Goal: Task Accomplishment & Management: Use online tool/utility

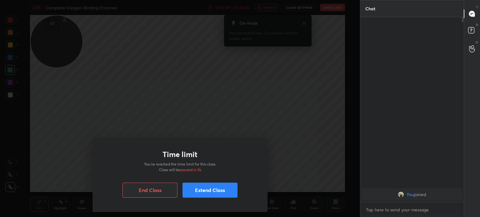
scroll to position [131, 102]
click at [164, 186] on button "End Class" at bounding box center [149, 190] width 55 height 15
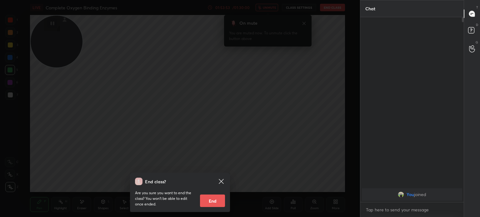
click at [212, 196] on button "End" at bounding box center [212, 201] width 25 height 12
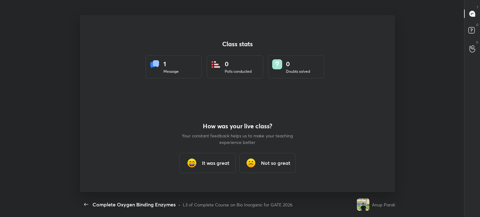
scroll to position [177, 475]
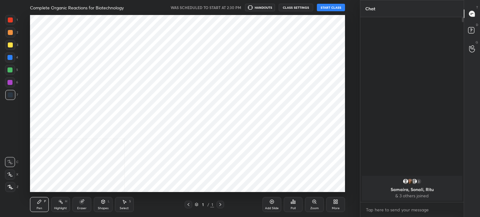
scroll to position [31072, 30914]
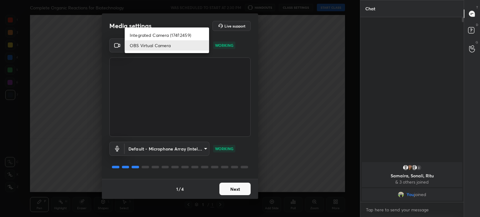
click at [200, 51] on body "1 2 3 4 5 6 7 C X Z C X Z E E Erase all H H Complete Organic Reactions for Biot…" at bounding box center [240, 108] width 480 height 217
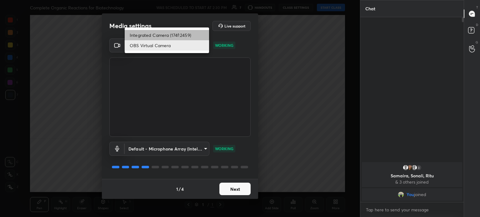
click at [187, 35] on li "Integrated Camera (174f:2459)" at bounding box center [167, 35] width 84 height 10
type input "508fb433e1996cd6e8905166ba7ed748c512908726d307d94b000c2f198a4065"
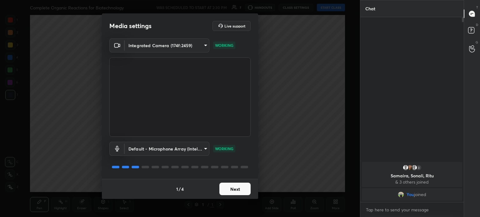
click at [240, 188] on button "Next" at bounding box center [234, 189] width 31 height 12
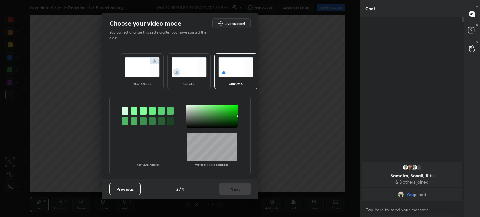
click at [240, 188] on div "Previous 2 / 4 Next" at bounding box center [180, 189] width 156 height 20
click at [183, 71] on img at bounding box center [189, 67] width 35 height 20
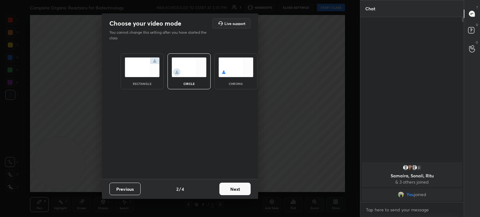
drag, startPoint x: 222, startPoint y: 181, endPoint x: 246, endPoint y: 184, distance: 24.3
click at [246, 184] on div "Previous 2 / 4 Next" at bounding box center [180, 189] width 156 height 20
click at [246, 184] on button "Next" at bounding box center [234, 189] width 31 height 12
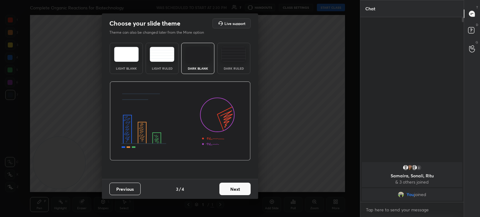
click at [249, 187] on button "Next" at bounding box center [234, 189] width 31 height 12
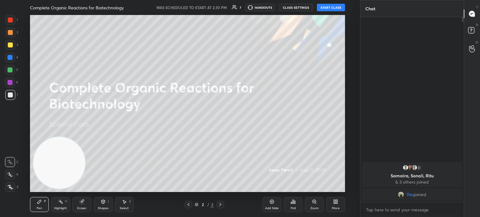
click at [323, 7] on button "START CLASS" at bounding box center [331, 7] width 28 height 7
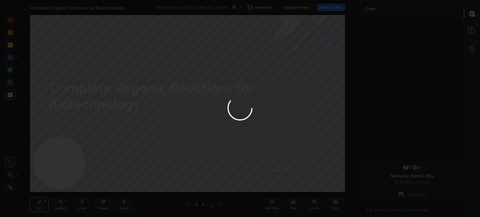
type textarea "x"
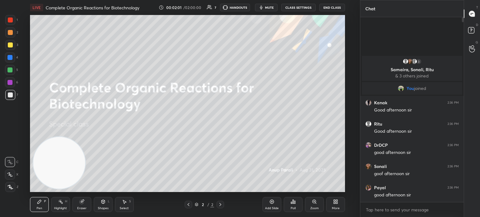
click at [270, 206] on div "Add Slide" at bounding box center [271, 204] width 19 height 15
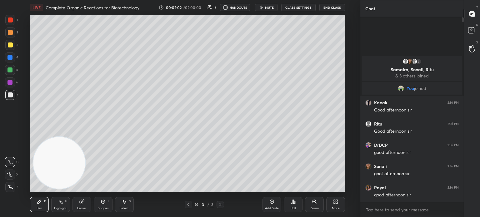
click at [9, 48] on div at bounding box center [10, 45] width 10 height 10
click at [13, 48] on div at bounding box center [10, 45] width 10 height 10
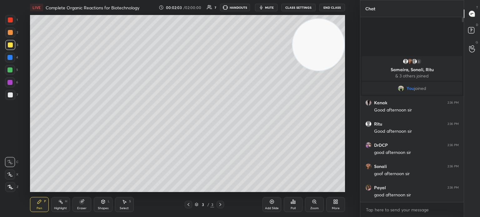
click at [9, 190] on div at bounding box center [10, 187] width 10 height 10
click at [10, 187] on icon at bounding box center [10, 187] width 6 height 4
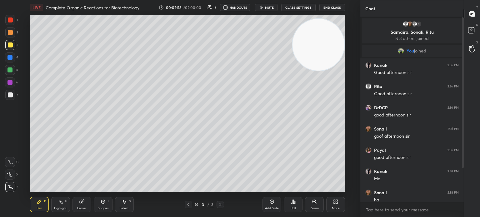
scroll to position [47, 0]
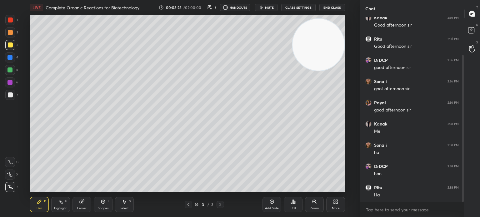
click at [336, 197] on div "Add Slide Poll Zoom More" at bounding box center [303, 204] width 82 height 35
click at [335, 200] on icon at bounding box center [335, 201] width 5 height 5
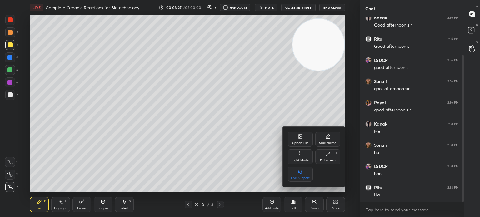
click at [306, 137] on div "Upload File" at bounding box center [300, 139] width 25 height 15
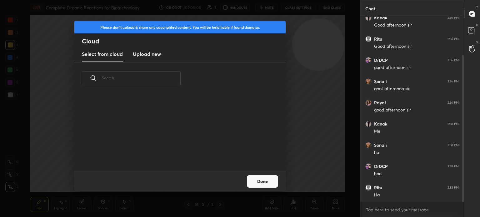
scroll to position [77, 201]
click at [151, 48] on new "Upload new" at bounding box center [147, 55] width 28 height 16
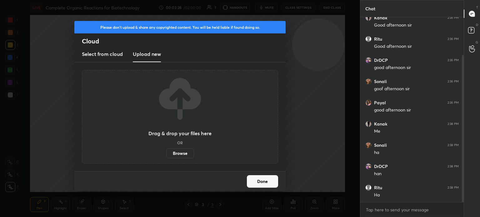
click at [182, 155] on label "Browse" at bounding box center [180, 153] width 28 height 10
click at [166, 155] on input "Browse" at bounding box center [166, 153] width 0 height 10
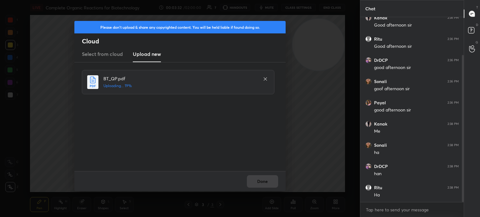
click at [257, 183] on div "Done" at bounding box center [179, 181] width 211 height 20
click at [257, 182] on div "Done" at bounding box center [179, 181] width 211 height 20
click at [257, 183] on div "Done" at bounding box center [179, 181] width 211 height 20
click at [257, 182] on div "Done" at bounding box center [179, 181] width 211 height 20
click at [257, 183] on div "Done" at bounding box center [179, 181] width 211 height 20
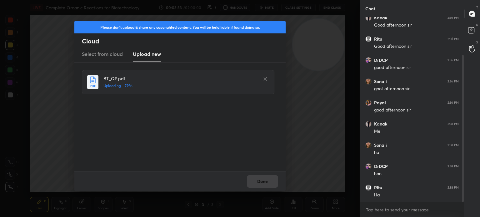
click at [257, 183] on div "Done" at bounding box center [179, 181] width 211 height 20
click at [258, 183] on div "Done" at bounding box center [179, 181] width 211 height 20
click at [258, 182] on div "Done" at bounding box center [179, 181] width 211 height 20
click at [258, 183] on button "Done" at bounding box center [262, 181] width 31 height 12
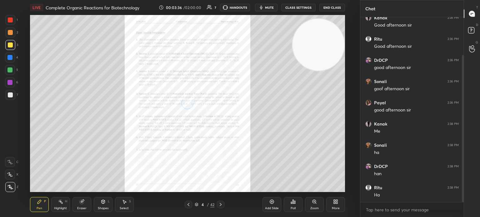
click at [221, 206] on icon at bounding box center [220, 204] width 5 height 5
click at [222, 205] on icon at bounding box center [220, 204] width 5 height 5
click at [219, 206] on icon at bounding box center [220, 204] width 5 height 5
click at [220, 203] on icon at bounding box center [220, 204] width 5 height 5
click at [189, 202] on div at bounding box center [188, 204] width 7 height 7
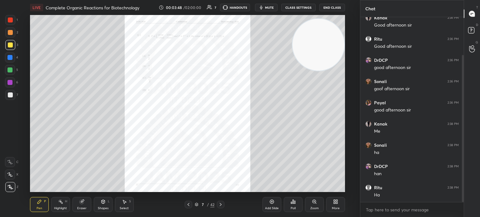
click at [188, 204] on icon at bounding box center [188, 204] width 5 height 5
click at [221, 204] on icon at bounding box center [220, 204] width 5 height 5
click at [220, 203] on icon at bounding box center [220, 204] width 5 height 5
click at [220, 202] on icon at bounding box center [220, 204] width 5 height 5
click at [192, 201] on div "9 / 42" at bounding box center [205, 204] width 40 height 7
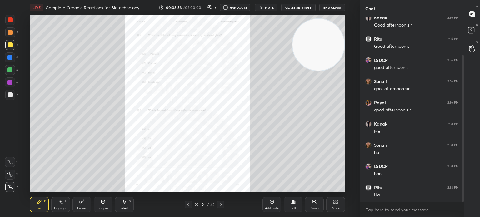
click at [186, 205] on icon at bounding box center [188, 204] width 5 height 5
click at [224, 205] on div at bounding box center [220, 204] width 7 height 7
click at [217, 205] on div at bounding box center [220, 204] width 7 height 7
click at [316, 202] on icon at bounding box center [314, 201] width 5 height 5
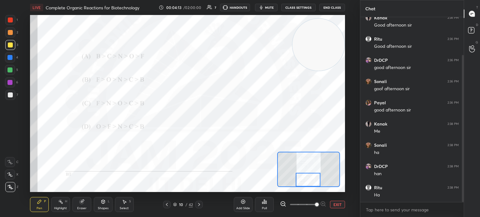
click at [200, 206] on icon at bounding box center [199, 204] width 5 height 5
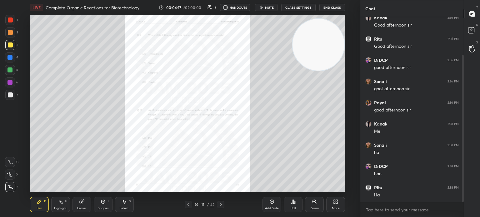
click at [217, 203] on div at bounding box center [220, 204] width 7 height 7
click at [222, 203] on icon at bounding box center [220, 204] width 5 height 5
click at [221, 203] on icon at bounding box center [220, 204] width 5 height 5
click at [220, 203] on icon at bounding box center [221, 204] width 2 height 3
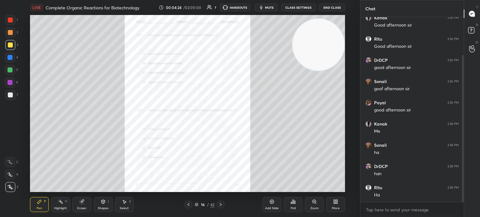
click at [221, 202] on div at bounding box center [220, 204] width 7 height 7
click at [220, 202] on icon at bounding box center [220, 204] width 5 height 5
click at [221, 206] on icon at bounding box center [220, 204] width 5 height 5
click at [222, 204] on icon at bounding box center [220, 204] width 5 height 5
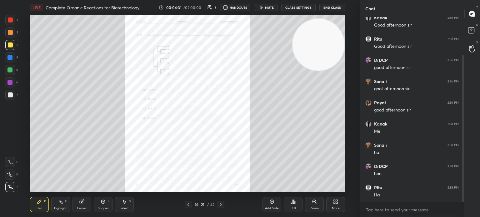
click at [221, 202] on div at bounding box center [220, 204] width 7 height 7
click at [220, 202] on div at bounding box center [220, 204] width 7 height 7
click at [221, 198] on div "Pen P Highlight H Eraser Shapes L Select S 23 / 42 Add Slide Poll Zoom More" at bounding box center [187, 204] width 315 height 25
click at [219, 201] on div at bounding box center [220, 204] width 7 height 7
click at [221, 198] on div "Pen P Highlight H Eraser Shapes L Select S 24 / 42 Add Slide Poll Zoom More" at bounding box center [187, 204] width 315 height 25
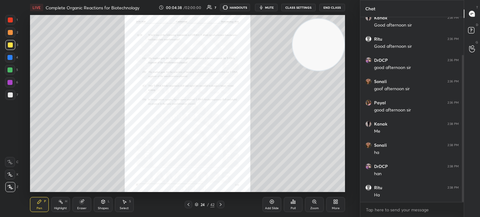
click at [221, 203] on icon at bounding box center [220, 204] width 5 height 5
click at [312, 206] on div "Zoom" at bounding box center [314, 204] width 19 height 15
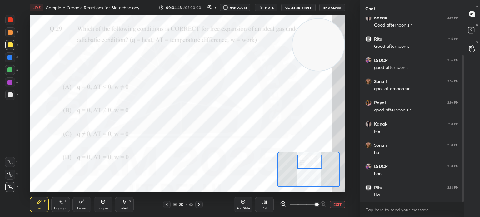
click at [337, 205] on button "EXIT" at bounding box center [337, 204] width 15 height 7
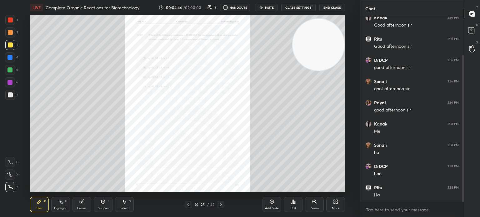
click at [222, 206] on icon at bounding box center [220, 204] width 5 height 5
click at [317, 205] on div "Zoom" at bounding box center [314, 204] width 19 height 15
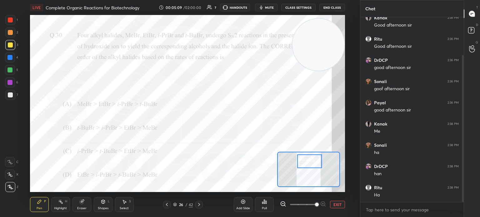
click at [268, 209] on div "Poll" at bounding box center [264, 204] width 19 height 15
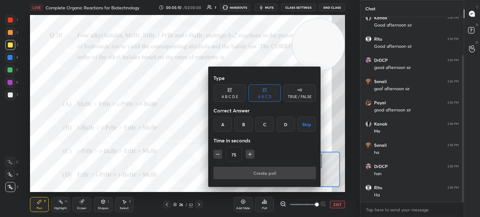
click at [244, 127] on div "B" at bounding box center [243, 124] width 18 height 15
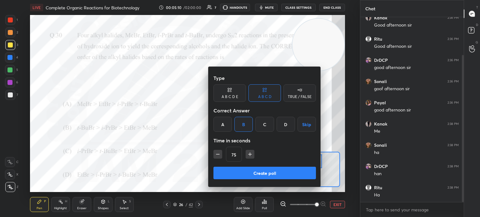
click at [246, 157] on button "button" at bounding box center [250, 154] width 9 height 9
type input "90"
click at [251, 171] on button "Create poll" at bounding box center [264, 173] width 102 height 12
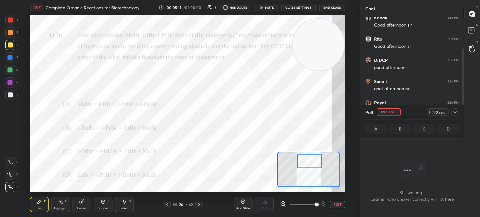
scroll to position [2, 2]
click at [394, 111] on button "End Poll" at bounding box center [389, 111] width 24 height 7
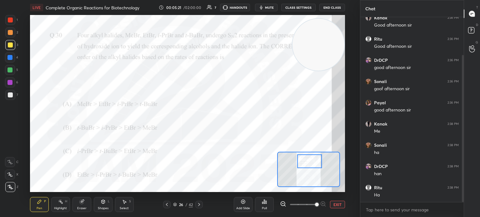
click at [270, 210] on div "Poll" at bounding box center [264, 204] width 19 height 15
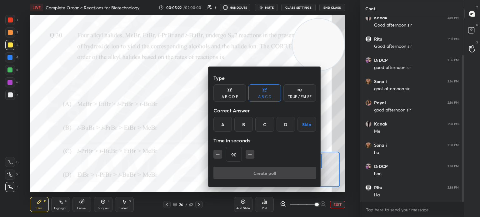
click at [222, 123] on div "A" at bounding box center [222, 124] width 18 height 15
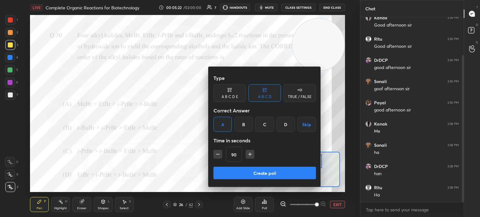
click at [242, 175] on button "Create poll" at bounding box center [264, 173] width 102 height 12
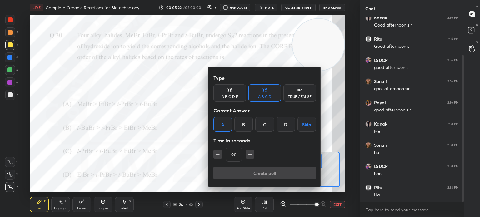
type textarea "x"
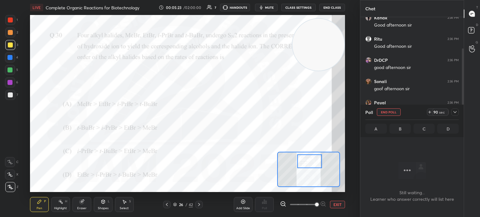
scroll to position [0, 0]
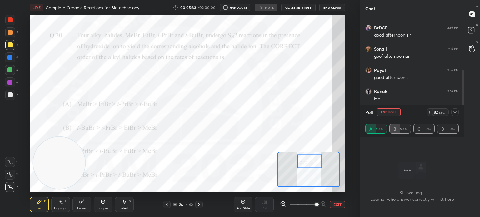
scroll to position [31072, 30849]
click at [14, 27] on div "1" at bounding box center [11, 21] width 12 height 12
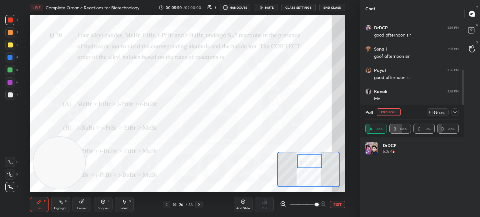
click at [12, 25] on div "1" at bounding box center [11, 21] width 12 height 12
click at [8, 176] on icon at bounding box center [10, 174] width 6 height 4
click at [12, 176] on icon at bounding box center [10, 174] width 6 height 4
click at [81, 140] on video at bounding box center [59, 163] width 52 height 52
click at [455, 113] on icon at bounding box center [454, 112] width 3 height 2
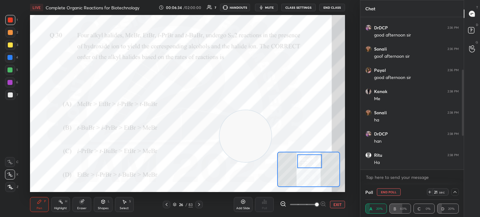
click at [389, 191] on button "End Poll" at bounding box center [389, 191] width 24 height 7
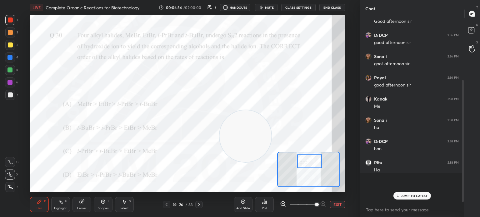
scroll to position [50, 0]
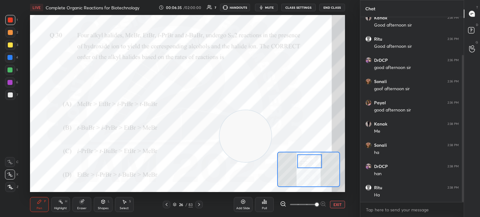
click at [199, 208] on div at bounding box center [198, 204] width 7 height 7
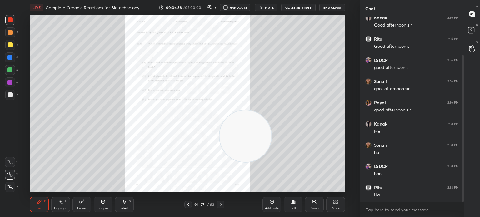
click at [221, 207] on icon at bounding box center [220, 204] width 5 height 5
click at [218, 204] on icon at bounding box center [220, 204] width 5 height 5
click at [222, 205] on icon at bounding box center [220, 204] width 5 height 5
click at [220, 205] on icon at bounding box center [220, 204] width 5 height 5
click at [221, 202] on div at bounding box center [220, 204] width 7 height 7
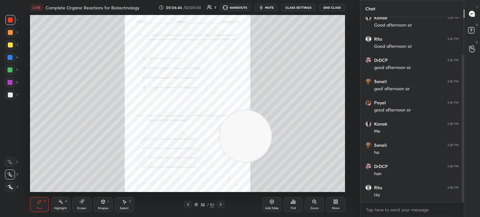
click at [219, 202] on div at bounding box center [220, 204] width 7 height 7
click at [312, 207] on div "Zoom" at bounding box center [314, 208] width 8 height 3
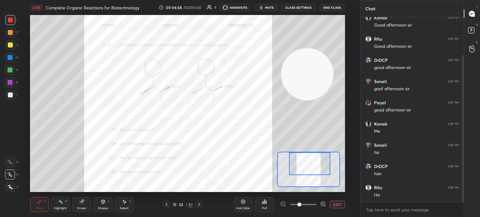
click at [200, 205] on icon at bounding box center [199, 204] width 2 height 3
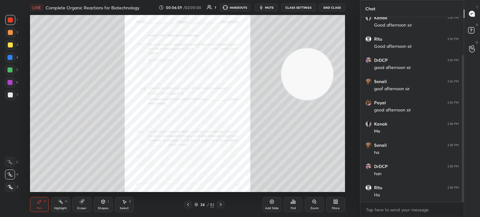
click at [219, 204] on icon at bounding box center [220, 204] width 5 height 5
click at [217, 203] on div at bounding box center [220, 204] width 7 height 7
click at [221, 205] on icon at bounding box center [221, 204] width 2 height 3
click at [221, 205] on icon at bounding box center [220, 204] width 5 height 5
click at [223, 203] on icon at bounding box center [220, 204] width 5 height 5
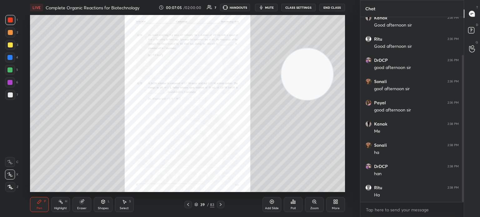
click at [221, 204] on icon at bounding box center [220, 204] width 5 height 5
click at [222, 203] on icon at bounding box center [220, 204] width 5 height 5
click at [223, 205] on div at bounding box center [220, 204] width 7 height 7
click at [199, 204] on div "42 / 83" at bounding box center [204, 205] width 20 height 6
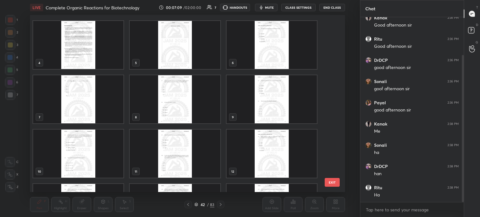
scroll to position [0, 0]
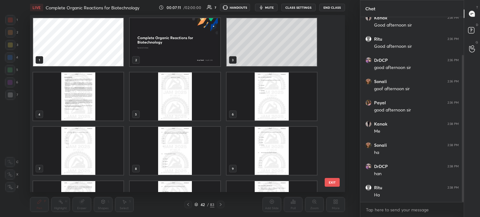
click at [196, 55] on img "grid" at bounding box center [175, 42] width 90 height 48
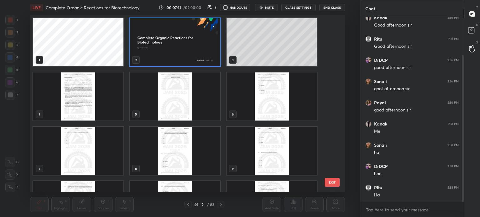
click at [197, 54] on img "grid" at bounding box center [175, 42] width 90 height 48
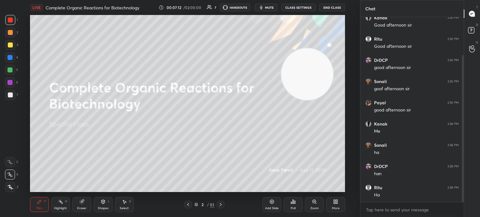
click at [222, 207] on icon at bounding box center [220, 204] width 5 height 5
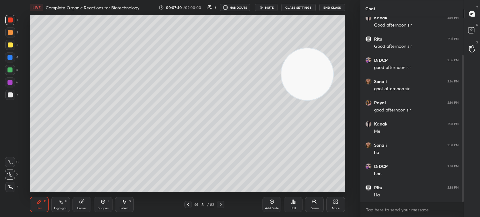
click at [15, 51] on div "3" at bounding box center [11, 46] width 13 height 12
click at [13, 48] on div at bounding box center [10, 45] width 10 height 10
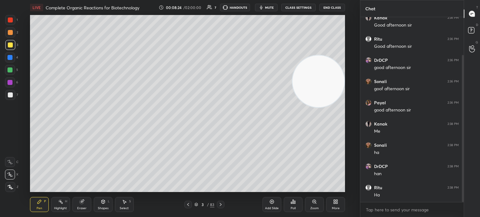
click at [274, 206] on div "Add Slide" at bounding box center [271, 204] width 19 height 15
click at [11, 56] on div at bounding box center [9, 57] width 5 height 5
click at [8, 40] on div at bounding box center [10, 45] width 10 height 10
click at [10, 42] on div at bounding box center [10, 45] width 10 height 10
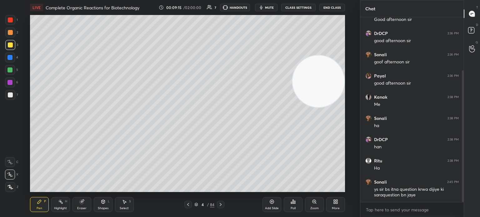
scroll to position [81, 0]
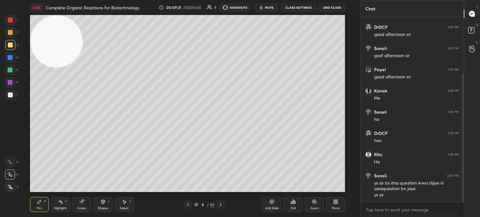
click at [13, 95] on div at bounding box center [10, 95] width 10 height 10
click at [74, 210] on div "Eraser" at bounding box center [81, 204] width 19 height 15
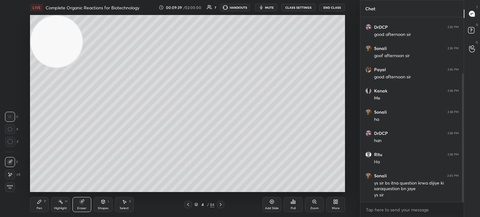
click at [40, 205] on div "Pen P" at bounding box center [39, 204] width 19 height 15
click at [42, 202] on div "Pen P" at bounding box center [39, 204] width 19 height 15
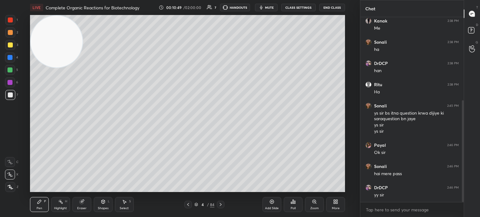
scroll to position [173, 0]
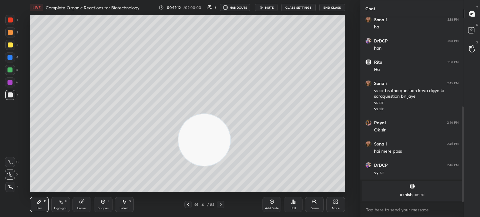
click at [270, 203] on icon at bounding box center [271, 201] width 5 height 5
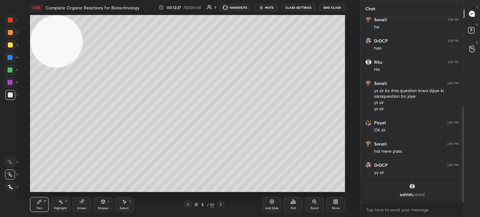
click at [8, 45] on div at bounding box center [10, 44] width 5 height 5
click at [12, 50] on div at bounding box center [10, 45] width 10 height 10
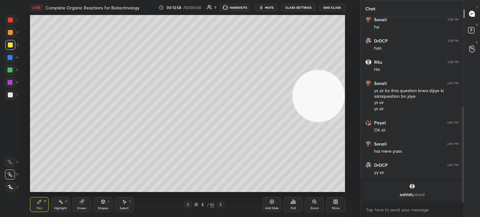
click at [81, 207] on div "Eraser" at bounding box center [81, 208] width 9 height 3
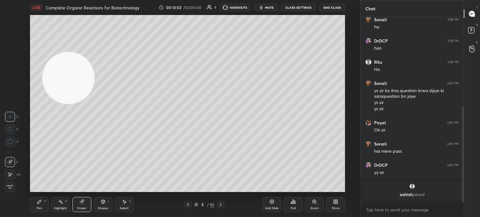
click at [43, 203] on div "Pen P" at bounding box center [39, 204] width 19 height 15
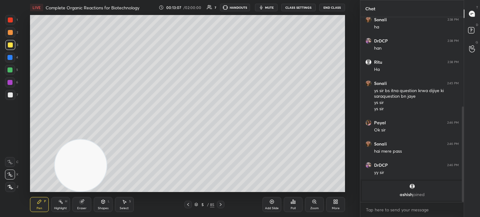
click at [10, 97] on div at bounding box center [10, 94] width 5 height 5
click at [8, 98] on div at bounding box center [10, 95] width 10 height 10
click at [11, 190] on div at bounding box center [10, 187] width 10 height 10
click at [14, 187] on div at bounding box center [10, 187] width 10 height 10
click at [272, 202] on icon at bounding box center [271, 201] width 5 height 5
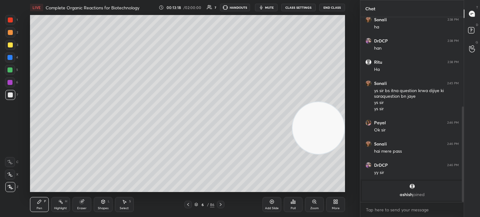
click at [79, 205] on div "Eraser" at bounding box center [81, 204] width 19 height 15
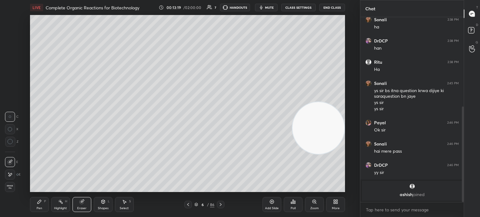
click at [13, 175] on div at bounding box center [10, 175] width 10 height 10
click at [39, 208] on div "Pen" at bounding box center [40, 208] width 6 height 3
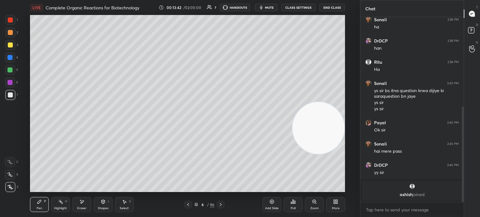
click at [55, 207] on div "Highlight" at bounding box center [60, 208] width 13 height 3
click at [57, 204] on div "Highlight H" at bounding box center [60, 204] width 19 height 15
click at [37, 208] on div "Pen" at bounding box center [40, 208] width 6 height 3
click at [7, 47] on div at bounding box center [10, 45] width 10 height 10
click at [5, 50] on div "3" at bounding box center [11, 46] width 13 height 12
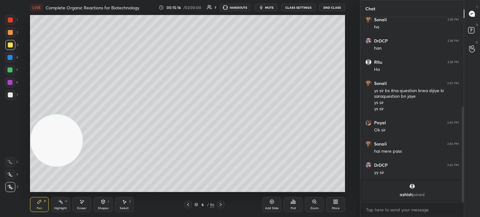
click at [9, 95] on div at bounding box center [10, 94] width 5 height 5
click at [11, 95] on div at bounding box center [10, 94] width 5 height 5
click at [272, 205] on div "Add Slide" at bounding box center [271, 204] width 19 height 15
click at [187, 203] on icon at bounding box center [188, 204] width 5 height 5
click at [79, 211] on div "Eraser" at bounding box center [81, 204] width 19 height 15
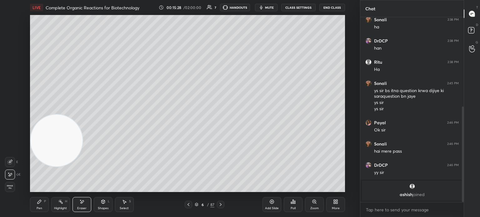
click at [11, 179] on div at bounding box center [10, 175] width 10 height 10
click at [35, 207] on div "Pen P" at bounding box center [39, 204] width 19 height 15
click at [38, 205] on div "Pen P" at bounding box center [39, 204] width 19 height 15
click at [62, 204] on icon at bounding box center [60, 201] width 5 height 5
click at [63, 204] on icon at bounding box center [60, 201] width 5 height 5
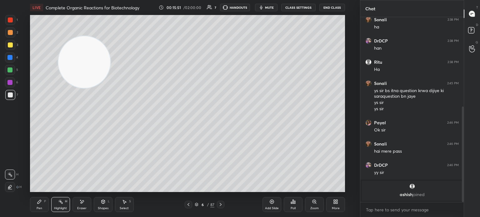
click at [5, 70] on div at bounding box center [10, 70] width 10 height 10
click at [7, 70] on div at bounding box center [10, 70] width 10 height 10
click at [38, 210] on div "Pen" at bounding box center [40, 208] width 6 height 3
click at [64, 209] on div "Highlight" at bounding box center [60, 208] width 13 height 3
click at [65, 209] on div "Highlight" at bounding box center [60, 208] width 13 height 3
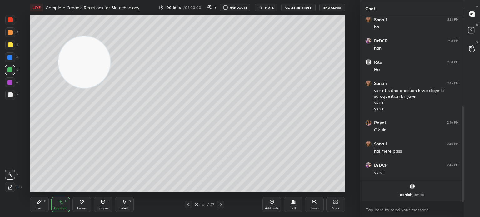
scroll to position [194, 0]
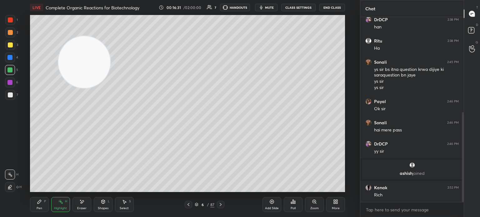
click at [269, 10] on button "mute" at bounding box center [266, 7] width 22 height 7
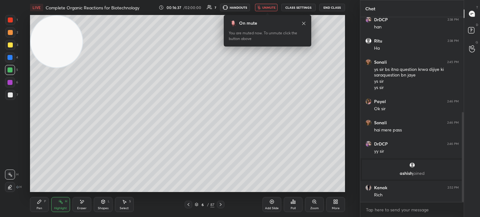
click at [10, 47] on div at bounding box center [10, 44] width 5 height 5
click at [11, 48] on div at bounding box center [10, 45] width 10 height 10
click at [305, 23] on icon at bounding box center [303, 23] width 5 height 5
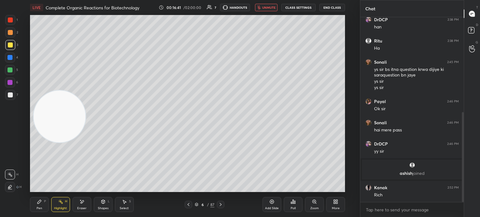
click at [11, 99] on div at bounding box center [10, 95] width 10 height 10
click at [11, 101] on div "7" at bounding box center [11, 96] width 13 height 12
click at [48, 195] on div "Pen P Highlight H Eraser Shapes L Select S 6 / 87 Add Slide Poll Zoom More" at bounding box center [187, 204] width 315 height 25
click at [45, 197] on div "Pen P" at bounding box center [39, 204] width 19 height 15
click at [45, 200] on div "P" at bounding box center [45, 201] width 2 height 3
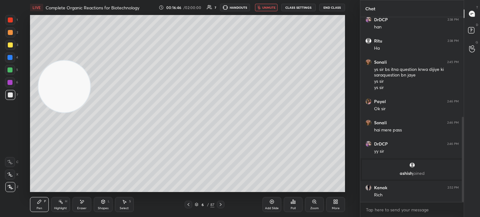
scroll to position [216, 0]
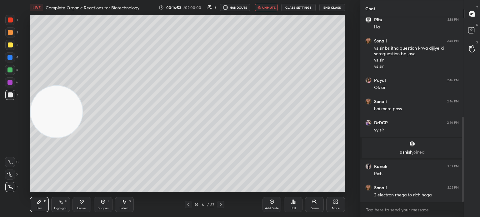
click at [6, 62] on div at bounding box center [10, 57] width 10 height 10
click at [6, 60] on div at bounding box center [10, 57] width 10 height 10
click at [10, 48] on div at bounding box center [10, 45] width 10 height 10
click at [11, 50] on div at bounding box center [10, 45] width 10 height 10
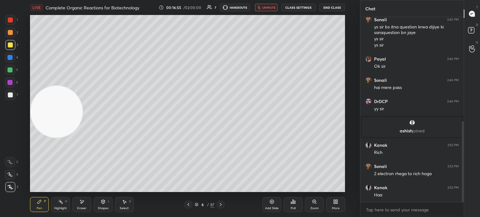
click at [11, 188] on icon at bounding box center [10, 187] width 5 height 4
click at [268, 7] on span "unmute" at bounding box center [268, 7] width 13 height 4
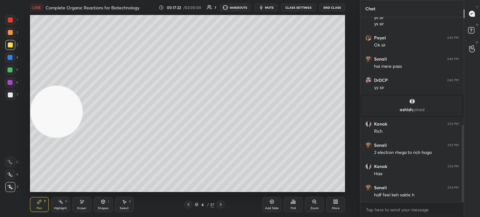
click at [13, 43] on div at bounding box center [10, 45] width 10 height 10
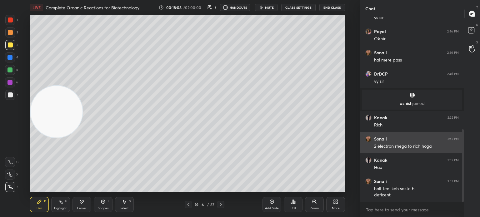
scroll to position [286, 0]
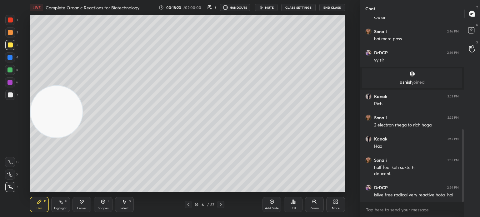
click at [56, 209] on div "Highlight" at bounding box center [60, 208] width 13 height 3
click at [12, 67] on div at bounding box center [9, 69] width 5 height 5
click at [11, 68] on div at bounding box center [9, 69] width 5 height 5
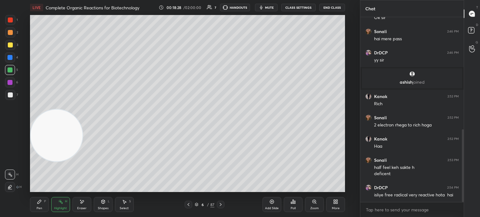
click at [42, 210] on div "Pen" at bounding box center [40, 208] width 6 height 3
click at [272, 205] on div "Add Slide" at bounding box center [271, 204] width 19 height 15
click at [10, 50] on div at bounding box center [10, 45] width 10 height 10
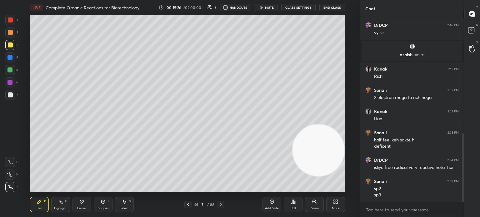
scroll to position [319, 0]
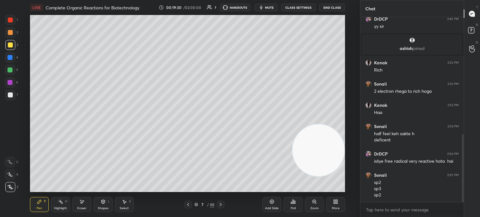
click at [61, 210] on div "Highlight" at bounding box center [60, 208] width 13 height 3
click at [58, 205] on div "Highlight H" at bounding box center [60, 204] width 19 height 15
click at [9, 95] on div at bounding box center [10, 94] width 5 height 5
click at [10, 96] on div at bounding box center [10, 94] width 5 height 5
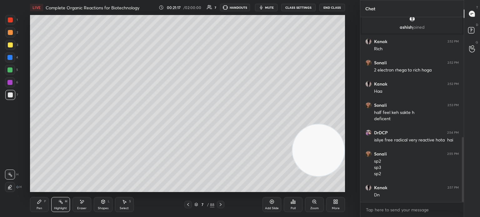
click at [12, 106] on div "1 2 3 4 5 6 7 C X Z E E Erase all H H" at bounding box center [10, 103] width 20 height 177
click at [7, 97] on div at bounding box center [10, 95] width 10 height 10
click at [32, 202] on div "Pen P" at bounding box center [39, 204] width 19 height 15
click at [35, 203] on div "Pen P" at bounding box center [39, 204] width 19 height 15
click at [10, 189] on icon at bounding box center [10, 187] width 6 height 4
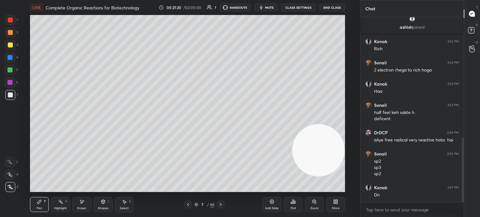
click at [9, 40] on div "2" at bounding box center [11, 33] width 13 height 12
click at [11, 42] on div at bounding box center [10, 45] width 10 height 10
type textarea "x"
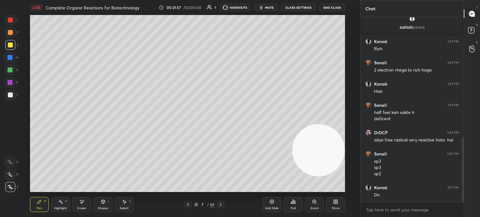
click at [11, 98] on div at bounding box center [10, 95] width 10 height 10
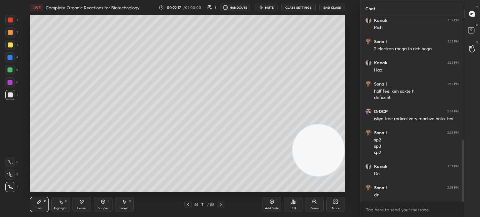
click at [11, 47] on div at bounding box center [10, 44] width 5 height 5
click at [13, 189] on div at bounding box center [10, 187] width 10 height 10
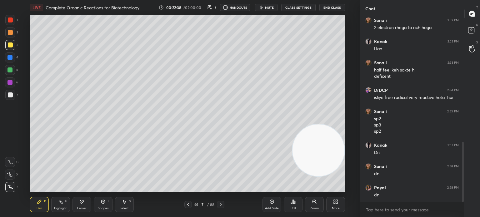
click at [12, 91] on div at bounding box center [10, 95] width 10 height 10
click at [11, 93] on div at bounding box center [10, 94] width 5 height 5
click at [77, 204] on div "Eraser" at bounding box center [81, 204] width 19 height 15
click at [45, 207] on div "Pen P" at bounding box center [39, 204] width 19 height 15
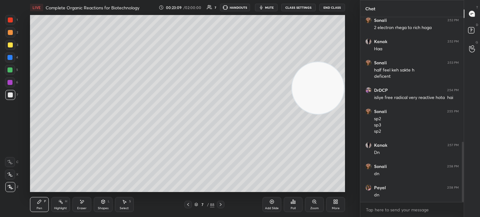
click at [12, 47] on div at bounding box center [10, 45] width 10 height 10
click at [14, 47] on div at bounding box center [10, 45] width 10 height 10
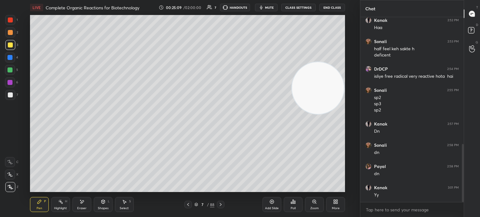
click at [272, 203] on icon at bounding box center [271, 201] width 5 height 5
click at [12, 93] on div at bounding box center [10, 94] width 5 height 5
click at [12, 94] on div at bounding box center [10, 94] width 5 height 5
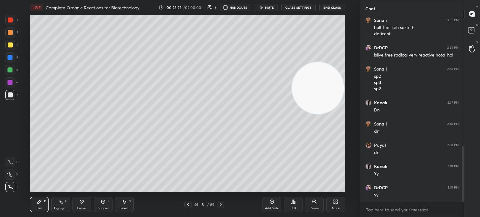
click at [7, 42] on div at bounding box center [10, 45] width 10 height 10
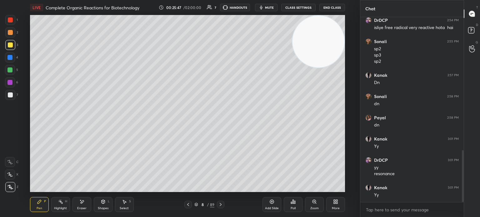
scroll to position [474, 0]
click at [11, 45] on div at bounding box center [10, 44] width 5 height 5
click at [274, 204] on icon at bounding box center [271, 201] width 5 height 5
click at [12, 97] on div at bounding box center [10, 94] width 5 height 5
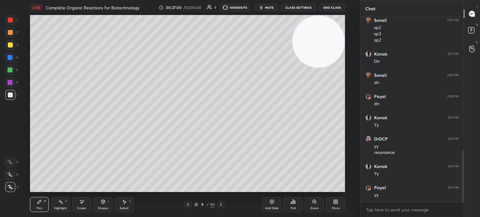
click at [7, 47] on div at bounding box center [10, 45] width 10 height 10
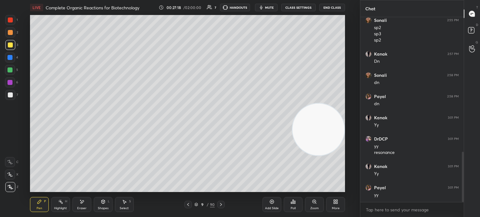
scroll to position [496, 0]
click at [12, 73] on div at bounding box center [10, 70] width 10 height 10
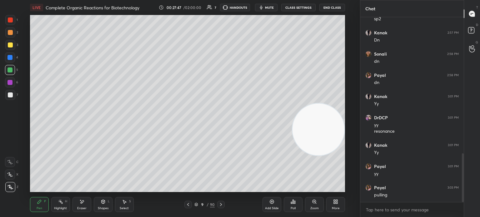
scroll to position [517, 0]
click at [80, 202] on icon at bounding box center [81, 201] width 5 height 5
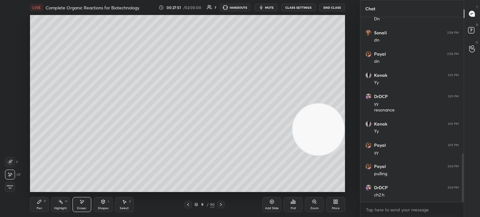
click at [16, 178] on div "E" at bounding box center [13, 175] width 16 height 10
click at [34, 208] on div "Pen P" at bounding box center [39, 204] width 19 height 15
click at [81, 205] on div "Eraser" at bounding box center [81, 204] width 19 height 15
click at [35, 208] on div "Pen P" at bounding box center [39, 204] width 19 height 15
click at [12, 97] on div at bounding box center [10, 94] width 5 height 5
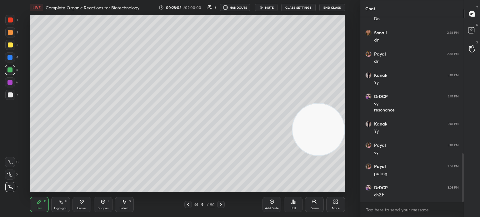
click at [12, 96] on div at bounding box center [10, 94] width 5 height 5
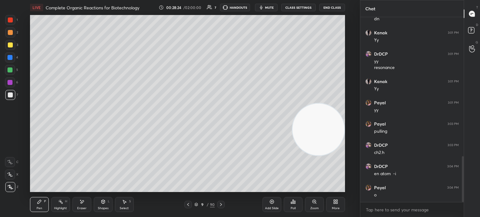
scroll to position [581, 0]
click at [82, 206] on div "Eraser" at bounding box center [81, 204] width 19 height 15
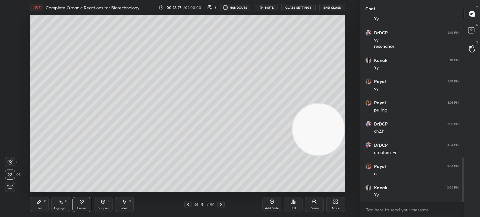
click at [38, 205] on div "Pen P" at bounding box center [39, 204] width 19 height 15
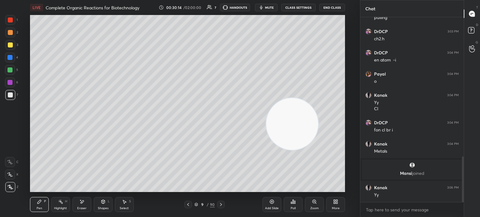
scroll to position [586, 0]
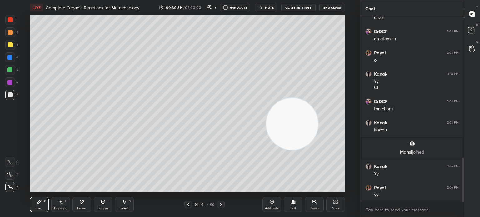
click at [15, 50] on div "3" at bounding box center [11, 46] width 13 height 12
click at [13, 47] on div at bounding box center [10, 45] width 10 height 10
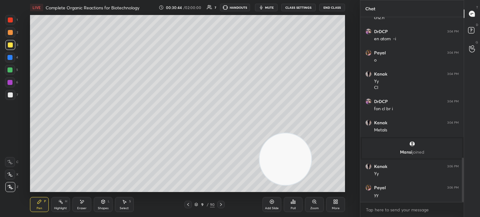
click at [273, 203] on icon at bounding box center [271, 201] width 5 height 5
click at [9, 95] on div at bounding box center [10, 94] width 5 height 5
click at [11, 96] on div at bounding box center [10, 94] width 5 height 5
click at [187, 206] on icon at bounding box center [188, 204] width 5 height 5
click at [221, 205] on icon at bounding box center [220, 204] width 2 height 3
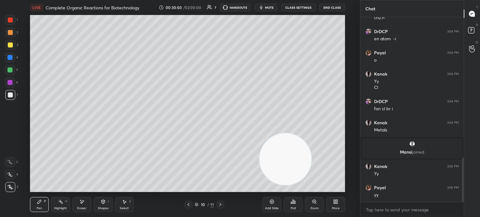
click at [84, 206] on div "Eraser" at bounding box center [81, 204] width 19 height 15
click at [80, 205] on div "Eraser" at bounding box center [81, 204] width 19 height 15
click at [14, 191] on div "Erase all" at bounding box center [10, 187] width 10 height 10
click at [12, 42] on div at bounding box center [10, 45] width 10 height 10
click at [12, 44] on div at bounding box center [10, 45] width 10 height 10
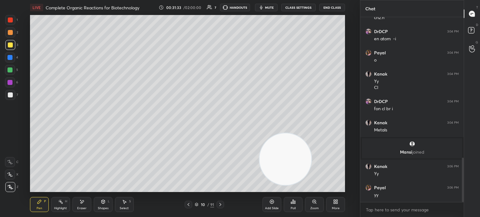
click at [65, 203] on div "H" at bounding box center [66, 201] width 2 height 3
click at [64, 202] on div "Highlight H" at bounding box center [60, 204] width 19 height 15
click at [14, 192] on div "H" at bounding box center [13, 187] width 17 height 10
click at [39, 206] on div "Pen P" at bounding box center [39, 204] width 19 height 15
click at [65, 207] on div "Highlight" at bounding box center [60, 208] width 13 height 3
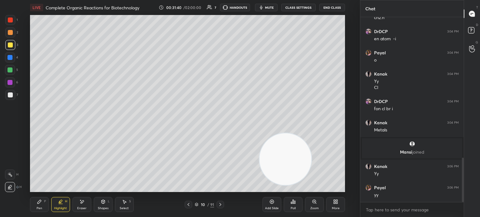
click at [57, 206] on div "Highlight H" at bounding box center [60, 204] width 19 height 15
click at [10, 178] on div at bounding box center [10, 175] width 10 height 10
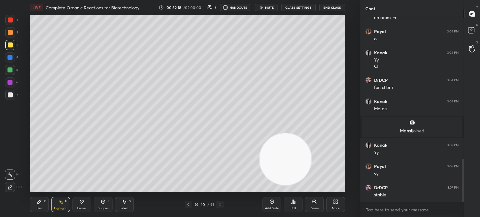
click at [41, 202] on icon at bounding box center [39, 201] width 5 height 5
click at [41, 203] on icon at bounding box center [39, 201] width 5 height 5
click at [62, 207] on div "Highlight" at bounding box center [60, 208] width 13 height 3
click at [63, 205] on div "Highlight H" at bounding box center [60, 204] width 19 height 15
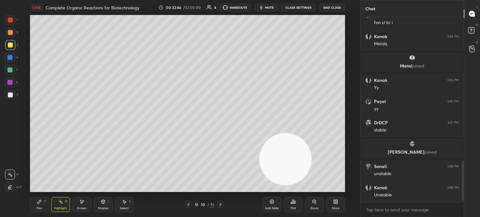
scroll to position [665, 0]
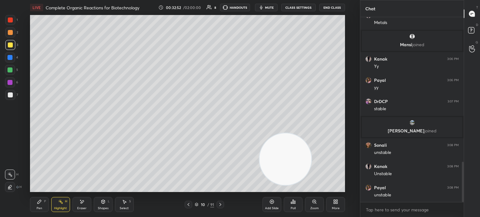
click at [42, 209] on div "Pen P" at bounding box center [39, 204] width 19 height 15
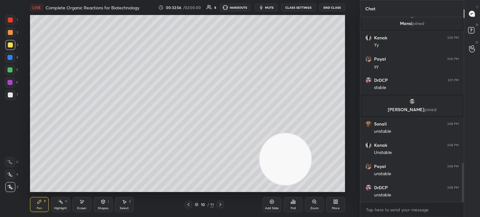
scroll to position [707, 0]
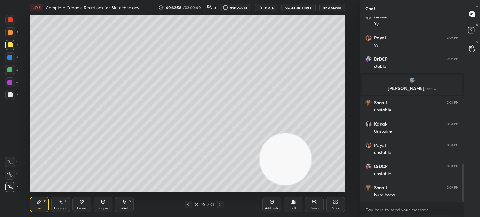
click at [12, 93] on div at bounding box center [10, 94] width 5 height 5
click at [7, 99] on div at bounding box center [10, 95] width 10 height 10
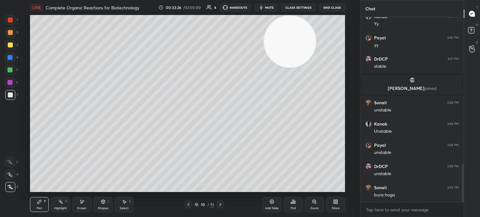
click at [296, 211] on div "Poll" at bounding box center [293, 204] width 19 height 15
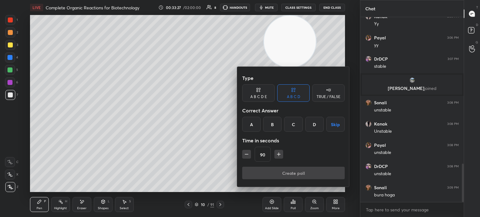
click at [256, 124] on div "A" at bounding box center [251, 124] width 18 height 15
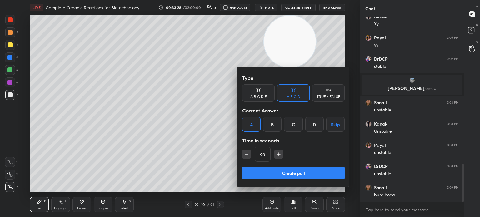
click at [272, 127] on div "B" at bounding box center [272, 124] width 18 height 15
click at [244, 156] on icon "button" at bounding box center [246, 154] width 6 height 6
click at [245, 155] on icon "button" at bounding box center [246, 154] width 6 height 6
click at [245, 154] on icon "button" at bounding box center [246, 154] width 6 height 6
type input "45"
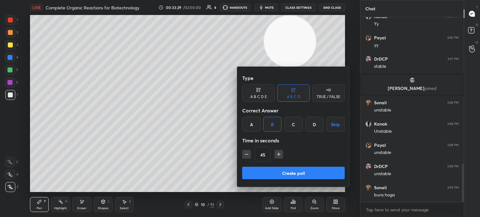
click at [263, 170] on button "Create poll" at bounding box center [293, 173] width 102 height 12
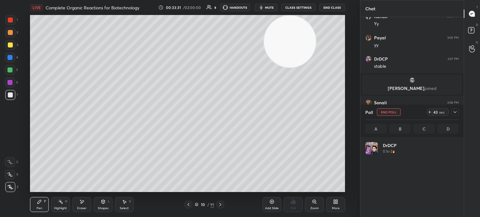
scroll to position [2, 2]
click at [10, 45] on div at bounding box center [10, 44] width 5 height 5
click at [11, 47] on div at bounding box center [10, 44] width 5 height 5
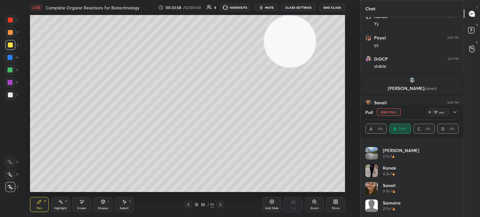
scroll to position [761, 0]
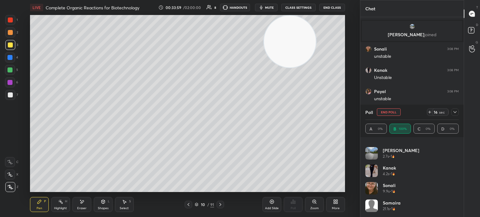
click at [382, 200] on div "Samaira 21.1s • 1" at bounding box center [411, 208] width 93 height 17
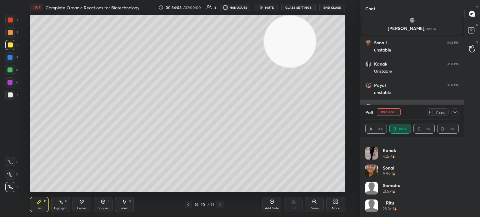
click at [457, 110] on icon at bounding box center [454, 112] width 5 height 5
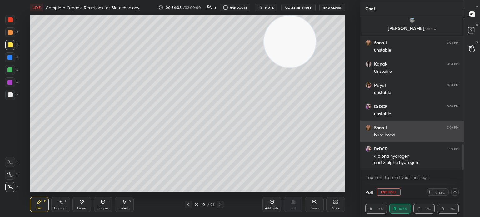
scroll to position [0, 2]
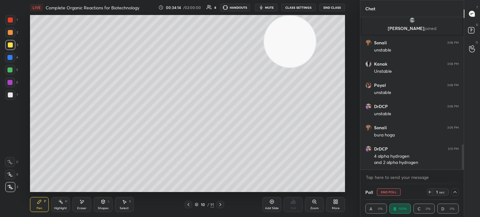
click at [11, 101] on div "7" at bounding box center [11, 96] width 13 height 12
click at [12, 98] on div at bounding box center [10, 95] width 10 height 10
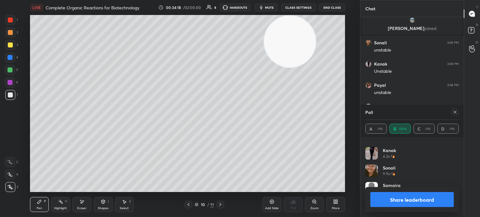
click at [457, 111] on icon at bounding box center [454, 112] width 5 height 5
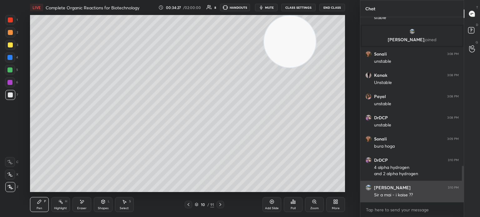
click at [394, 190] on h6 "SUBHADIP" at bounding box center [392, 188] width 37 height 6
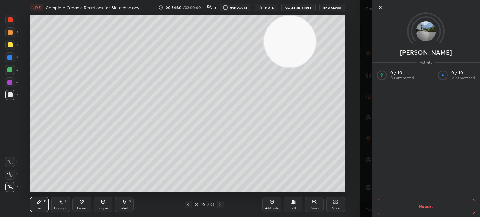
click at [381, 7] on icon at bounding box center [380, 7] width 3 height 3
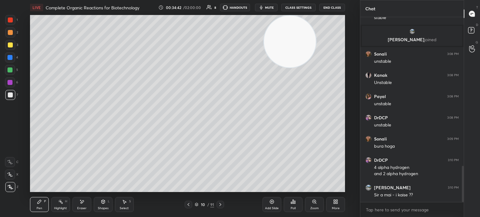
click at [12, 49] on div at bounding box center [10, 45] width 10 height 10
click at [11, 47] on div at bounding box center [10, 44] width 5 height 5
click at [274, 203] on icon at bounding box center [271, 201] width 5 height 5
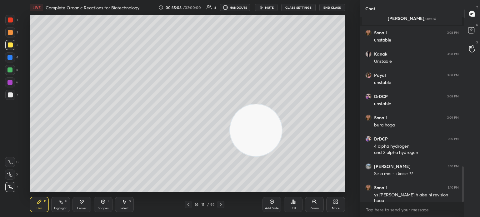
click at [16, 100] on div "7" at bounding box center [11, 95] width 13 height 10
click at [17, 95] on div "7" at bounding box center [11, 95] width 13 height 10
click at [60, 203] on icon at bounding box center [60, 201] width 5 height 5
click at [57, 200] on div "Highlight H" at bounding box center [60, 204] width 19 height 15
click at [39, 207] on div "Pen" at bounding box center [40, 208] width 6 height 3
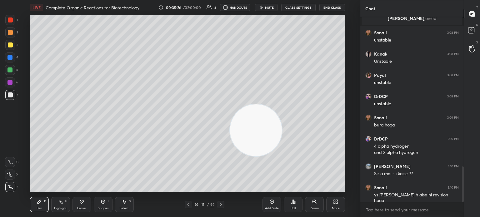
click at [13, 101] on div "7" at bounding box center [11, 96] width 13 height 12
click at [10, 97] on div at bounding box center [10, 94] width 5 height 5
click at [302, 207] on div "Poll" at bounding box center [293, 204] width 19 height 15
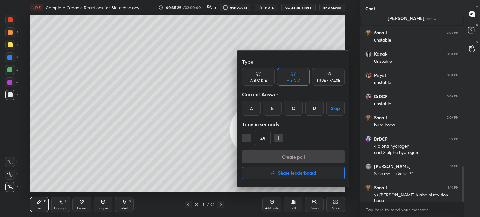
click at [287, 111] on div "C" at bounding box center [293, 108] width 18 height 15
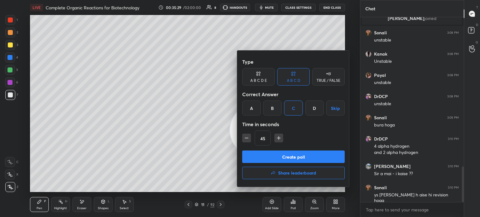
click at [266, 158] on button "Create poll" at bounding box center [293, 157] width 102 height 12
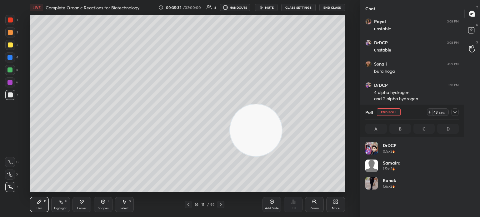
scroll to position [73, 92]
click at [12, 71] on div at bounding box center [9, 69] width 5 height 5
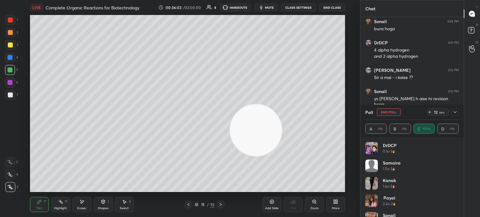
scroll to position [47, 0]
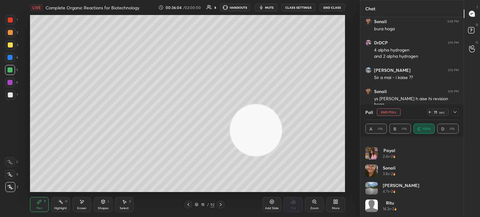
click at [456, 111] on icon at bounding box center [454, 112] width 5 height 5
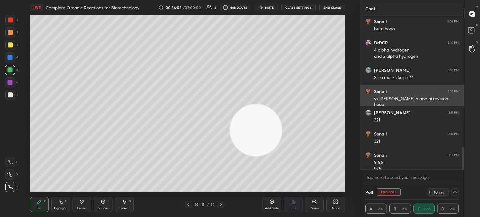
scroll to position [880, 0]
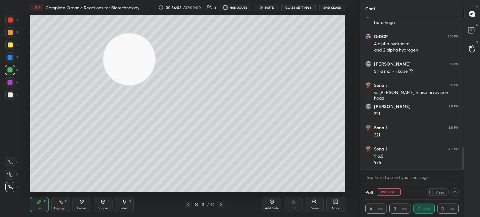
click at [12, 98] on div at bounding box center [10, 95] width 10 height 10
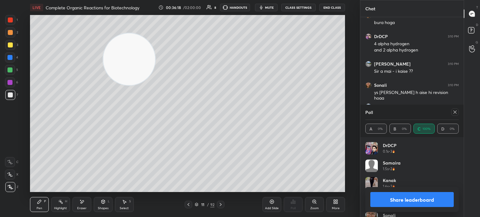
scroll to position [901, 0]
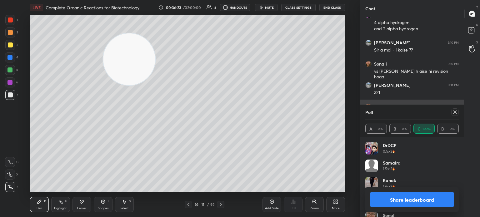
click at [456, 110] on icon at bounding box center [454, 112] width 5 height 5
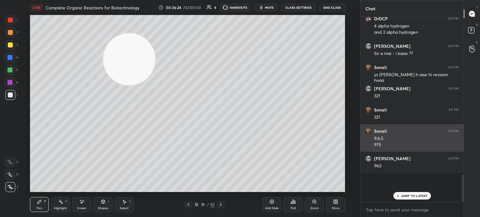
scroll to position [128, 102]
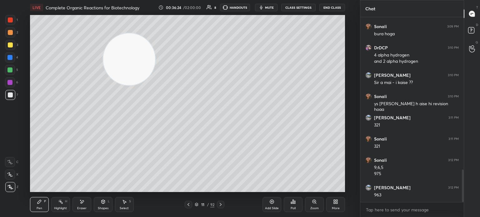
click at [291, 204] on icon at bounding box center [293, 201] width 5 height 5
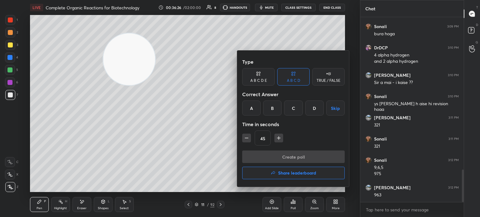
click at [255, 108] on div "A" at bounding box center [251, 108] width 18 height 15
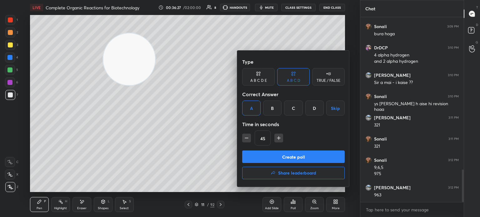
click at [282, 166] on div "Create poll Share leaderboard" at bounding box center [293, 166] width 102 height 31
click at [295, 156] on button "Create poll" at bounding box center [293, 157] width 102 height 12
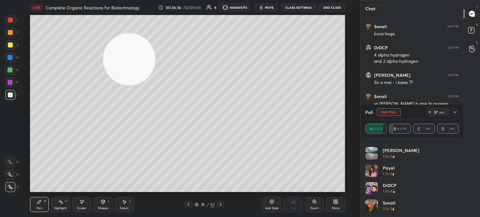
click at [11, 23] on div at bounding box center [10, 20] width 10 height 10
click at [11, 24] on div at bounding box center [10, 20] width 10 height 10
click at [14, 48] on div at bounding box center [10, 45] width 10 height 10
click at [60, 207] on div "Highlight" at bounding box center [60, 208] width 13 height 3
click at [63, 203] on icon at bounding box center [60, 201] width 5 height 5
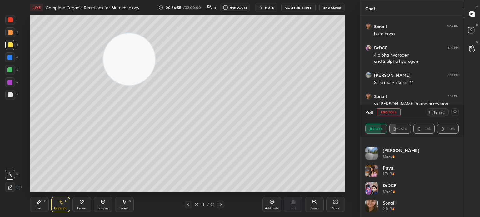
click at [36, 207] on div "Pen P" at bounding box center [39, 204] width 19 height 15
click at [37, 205] on div "Pen P" at bounding box center [39, 204] width 19 height 15
click at [65, 201] on div "H" at bounding box center [66, 201] width 2 height 3
click at [62, 204] on rect at bounding box center [61, 202] width 3 height 3
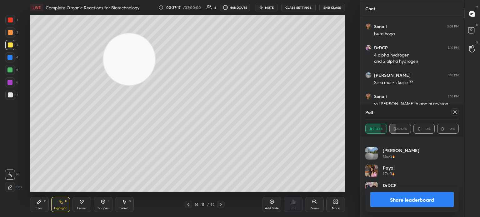
click at [38, 212] on div "Pen P Highlight H Eraser Shapes L Select S 11 / 92 Add Slide Poll Zoom More" at bounding box center [187, 204] width 315 height 25
click at [43, 212] on div "Pen P" at bounding box center [39, 204] width 19 height 15
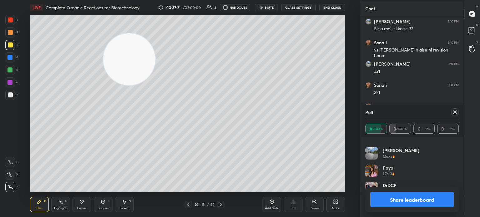
click at [469, 117] on div "T Messages (T) D Doubts (D) G Raise Hand (G)" at bounding box center [472, 108] width 16 height 217
click at [456, 112] on icon at bounding box center [454, 112] width 5 height 5
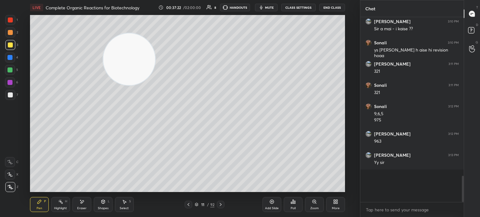
scroll to position [2, 2]
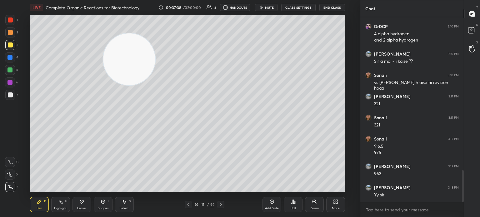
click at [61, 209] on div "Highlight" at bounding box center [60, 208] width 13 height 3
click at [63, 208] on div "Highlight" at bounding box center [60, 208] width 13 height 3
click at [12, 104] on div "1 2 3 4 5 6 7 C X Z E E Erase all H H" at bounding box center [10, 103] width 20 height 177
click at [11, 102] on div "7" at bounding box center [11, 96] width 13 height 12
click at [12, 97] on div at bounding box center [10, 95] width 10 height 10
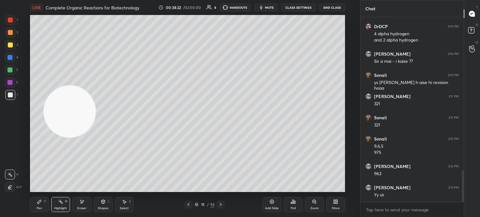
click at [40, 206] on div "Pen P" at bounding box center [39, 204] width 19 height 15
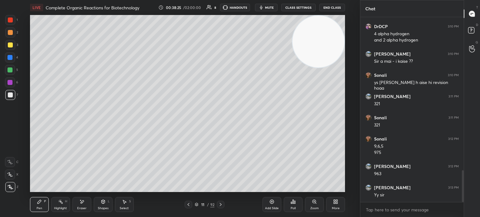
click at [274, 202] on icon at bounding box center [271, 201] width 5 height 5
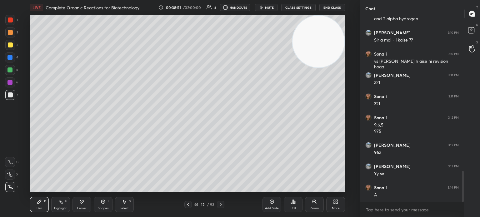
scroll to position [932, 0]
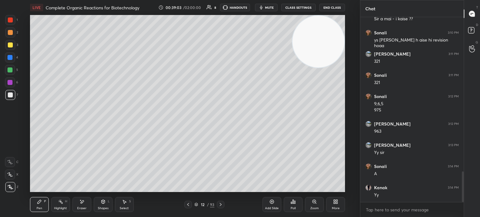
click at [9, 45] on div at bounding box center [10, 44] width 5 height 5
click at [10, 45] on div at bounding box center [10, 44] width 5 height 5
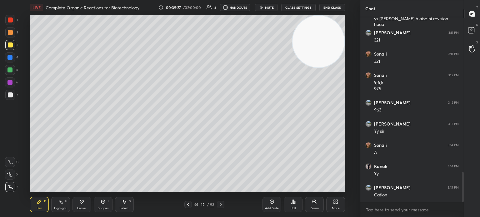
click at [8, 93] on div at bounding box center [10, 94] width 5 height 5
click at [294, 203] on icon at bounding box center [293, 202] width 1 height 4
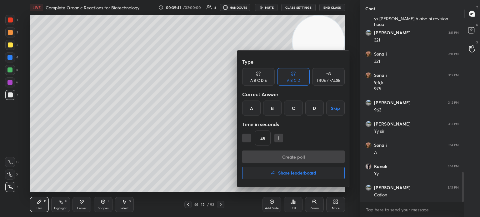
click at [254, 107] on div "A" at bounding box center [251, 108] width 18 height 15
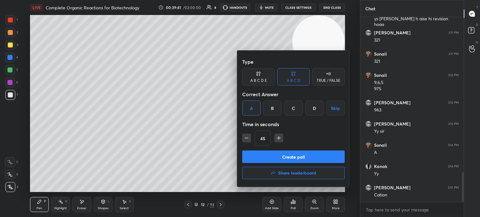
click at [267, 159] on button "Create poll" at bounding box center [293, 157] width 102 height 12
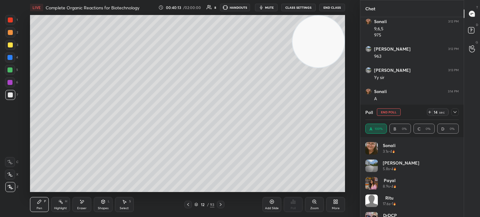
scroll to position [47, 0]
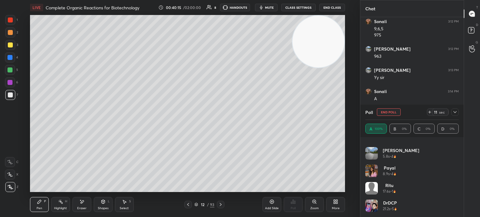
click at [12, 47] on div at bounding box center [10, 44] width 5 height 5
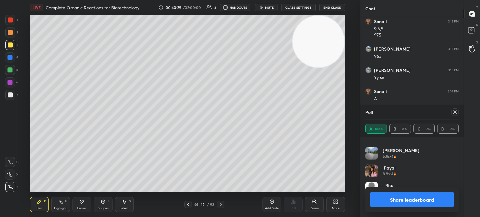
scroll to position [0, 0]
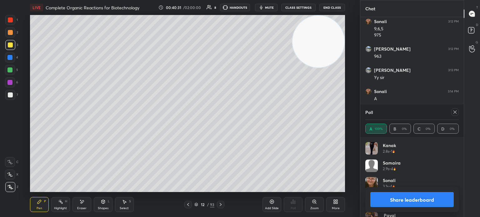
click at [406, 200] on button "Share leaderboard" at bounding box center [411, 199] width 83 height 15
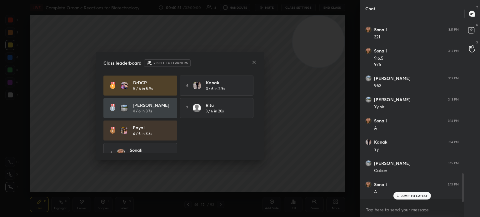
scroll to position [182, 102]
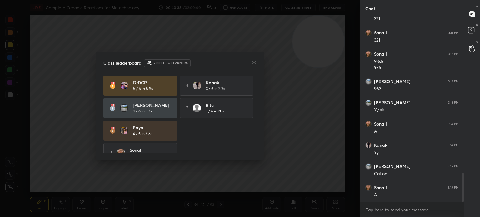
click at [252, 63] on icon at bounding box center [254, 62] width 5 height 5
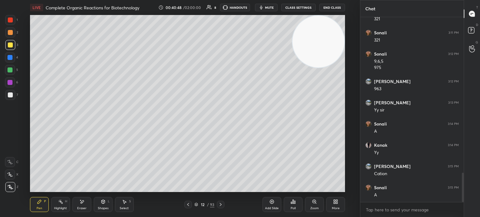
click at [13, 101] on div "7" at bounding box center [11, 96] width 13 height 12
click at [14, 99] on div at bounding box center [10, 95] width 10 height 10
click at [276, 207] on div "Add Slide" at bounding box center [272, 208] width 14 height 3
click at [84, 200] on icon at bounding box center [81, 201] width 5 height 5
click at [35, 206] on div "Pen P" at bounding box center [39, 204] width 19 height 15
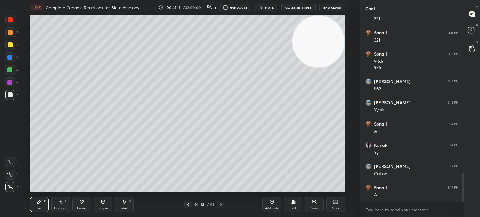
click at [38, 202] on icon at bounding box center [39, 202] width 4 height 4
click at [14, 47] on div at bounding box center [10, 45] width 10 height 10
click at [13, 46] on div at bounding box center [10, 45] width 10 height 10
click at [9, 100] on div "7" at bounding box center [11, 96] width 13 height 12
click at [13, 47] on div at bounding box center [10, 45] width 10 height 10
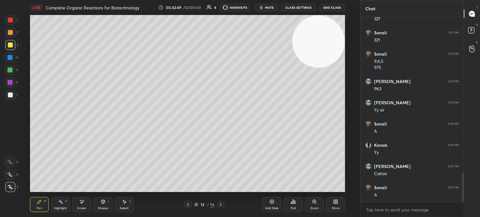
scroll to position [996, 0]
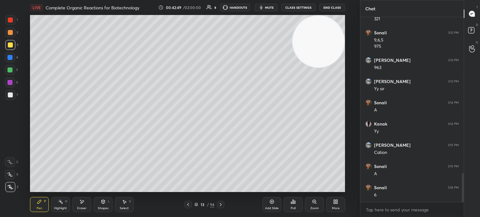
click at [57, 212] on div "Highlight H" at bounding box center [60, 204] width 19 height 15
click at [81, 203] on icon at bounding box center [81, 201] width 5 height 5
click at [39, 211] on div "Pen P" at bounding box center [39, 204] width 19 height 15
click at [37, 207] on div "Pen" at bounding box center [40, 208] width 6 height 3
click at [64, 209] on div "Highlight" at bounding box center [60, 208] width 13 height 3
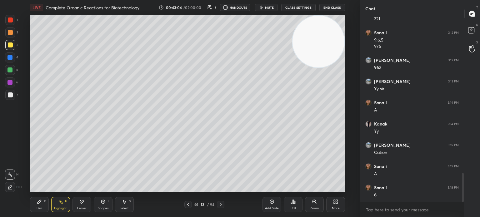
click at [65, 206] on div "Highlight H" at bounding box center [60, 204] width 19 height 15
click at [57, 206] on div "Highlight H" at bounding box center [60, 204] width 19 height 15
click at [12, 98] on div at bounding box center [10, 95] width 10 height 10
click at [8, 72] on div at bounding box center [9, 69] width 5 height 5
click at [9, 72] on div at bounding box center [9, 69] width 5 height 5
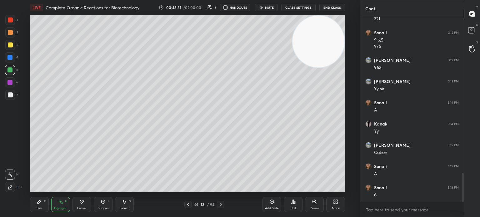
click at [37, 205] on div "Pen P" at bounding box center [39, 204] width 19 height 15
click at [36, 201] on div "Pen P" at bounding box center [39, 204] width 19 height 15
click at [10, 98] on div at bounding box center [10, 95] width 10 height 10
click at [12, 92] on div at bounding box center [10, 95] width 10 height 10
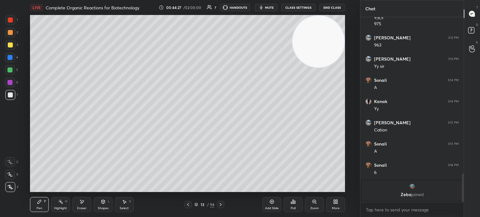
click at [9, 42] on div at bounding box center [10, 45] width 10 height 10
click at [11, 45] on div at bounding box center [10, 44] width 5 height 5
click at [272, 207] on div "Add Slide" at bounding box center [272, 208] width 14 height 3
click at [189, 205] on icon at bounding box center [188, 204] width 5 height 5
click at [5, 92] on div at bounding box center [10, 95] width 10 height 10
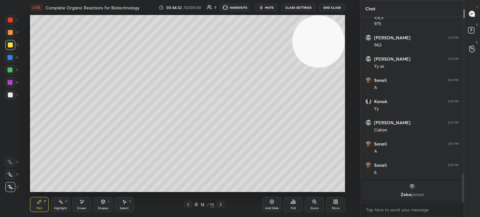
click at [9, 94] on div at bounding box center [10, 94] width 5 height 5
click at [220, 203] on icon at bounding box center [221, 204] width 2 height 3
click at [292, 203] on icon at bounding box center [291, 203] width 1 height 2
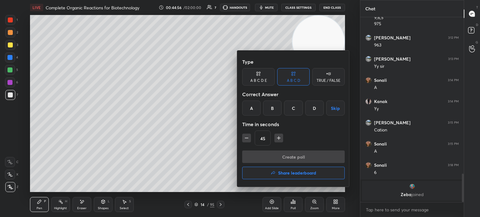
click at [276, 110] on div "B" at bounding box center [272, 108] width 18 height 15
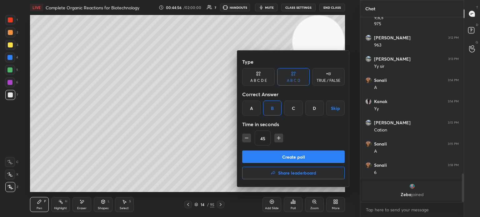
click at [272, 158] on button "Create poll" at bounding box center [293, 157] width 102 height 12
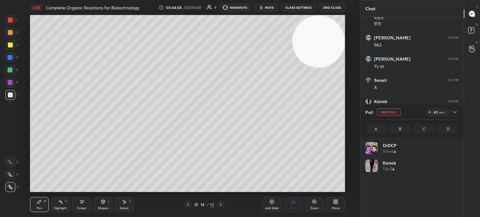
scroll to position [73, 92]
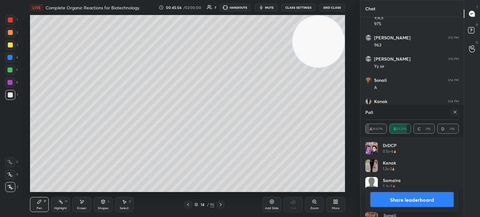
click at [455, 113] on icon at bounding box center [454, 112] width 5 height 5
type textarea "x"
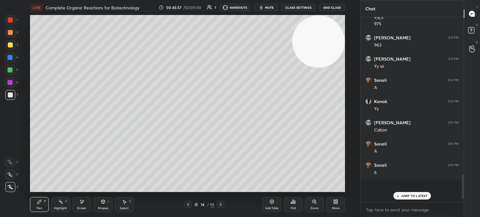
scroll to position [2, 2]
click at [12, 48] on div at bounding box center [10, 45] width 10 height 10
click at [12, 46] on div at bounding box center [10, 45] width 10 height 10
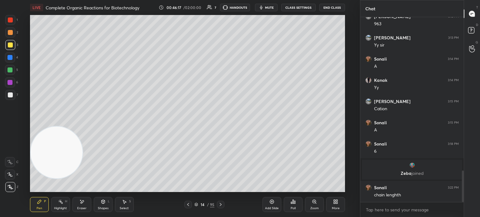
scroll to position [901, 0]
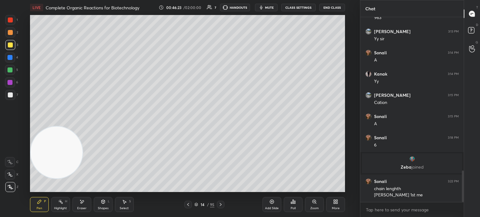
click at [82, 207] on div "Eraser" at bounding box center [81, 208] width 9 height 3
click at [40, 207] on div "Pen" at bounding box center [40, 208] width 6 height 3
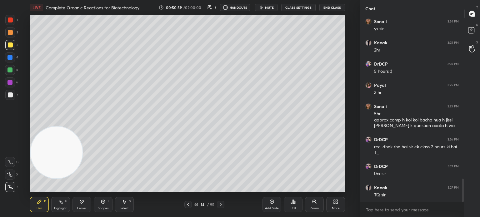
scroll to position [1301, 0]
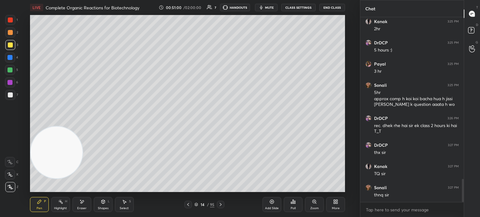
click at [271, 7] on span "mute" at bounding box center [269, 7] width 9 height 4
click at [299, 7] on button "CLASS SETTINGS" at bounding box center [298, 7] width 34 height 7
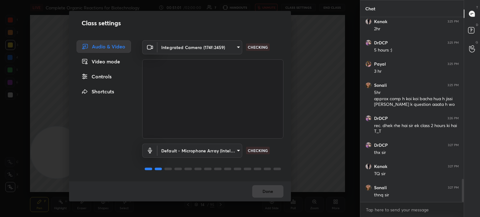
click at [219, 47] on body "1 2 3 4 5 6 7 C X Z E E Erase all H H LIVE Complete Organic Reactions for Biote…" at bounding box center [240, 108] width 480 height 217
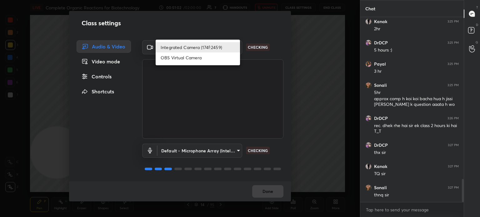
click at [204, 57] on li "OBS Virtual Camera" at bounding box center [198, 57] width 84 height 10
type input "68a8993dd87bda3d5b66c110c3b6a96e94b8352f026b6fb61be91fdecf3cec3e"
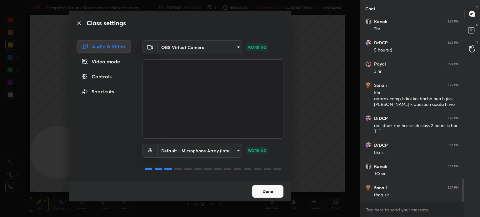
click at [270, 191] on button "Done" at bounding box center [267, 191] width 31 height 12
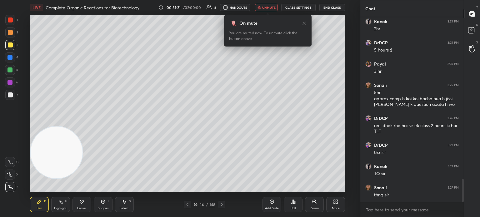
scroll to position [183, 102]
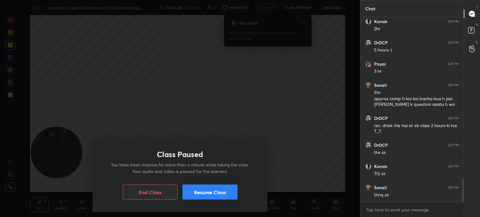
click at [206, 188] on button "Resume Class" at bounding box center [209, 192] width 55 height 15
click at [197, 194] on button "Resume Class" at bounding box center [209, 192] width 55 height 15
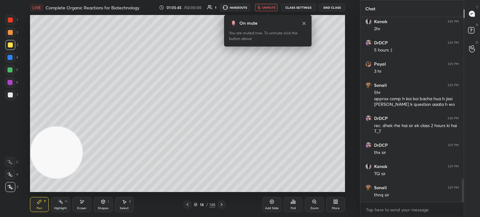
scroll to position [1323, 0]
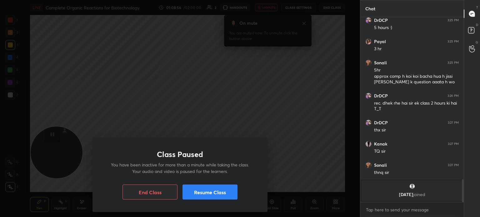
click at [197, 194] on button "Resume Class" at bounding box center [209, 192] width 55 height 15
click at [196, 197] on button "Resume Class" at bounding box center [209, 192] width 55 height 15
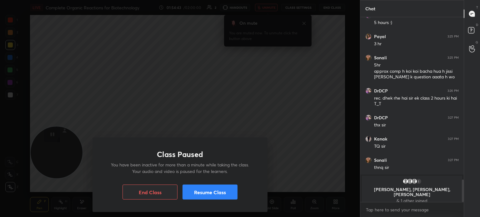
click at [167, 187] on button "End Class" at bounding box center [149, 192] width 55 height 15
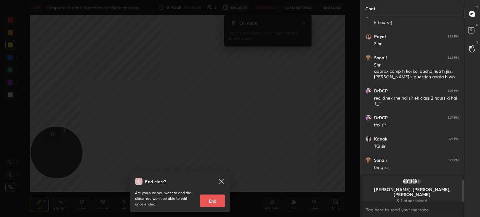
click at [219, 182] on icon at bounding box center [220, 181] width 7 height 7
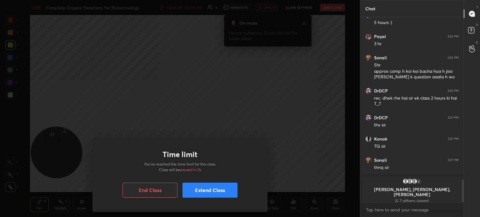
click at [151, 196] on button "End Class" at bounding box center [149, 190] width 55 height 15
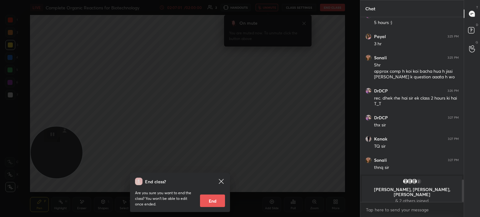
click at [209, 196] on button "End" at bounding box center [212, 201] width 25 height 12
type textarea "x"
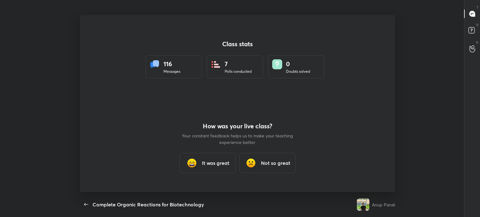
scroll to position [0, 0]
